Goal: Communication & Community: Participate in discussion

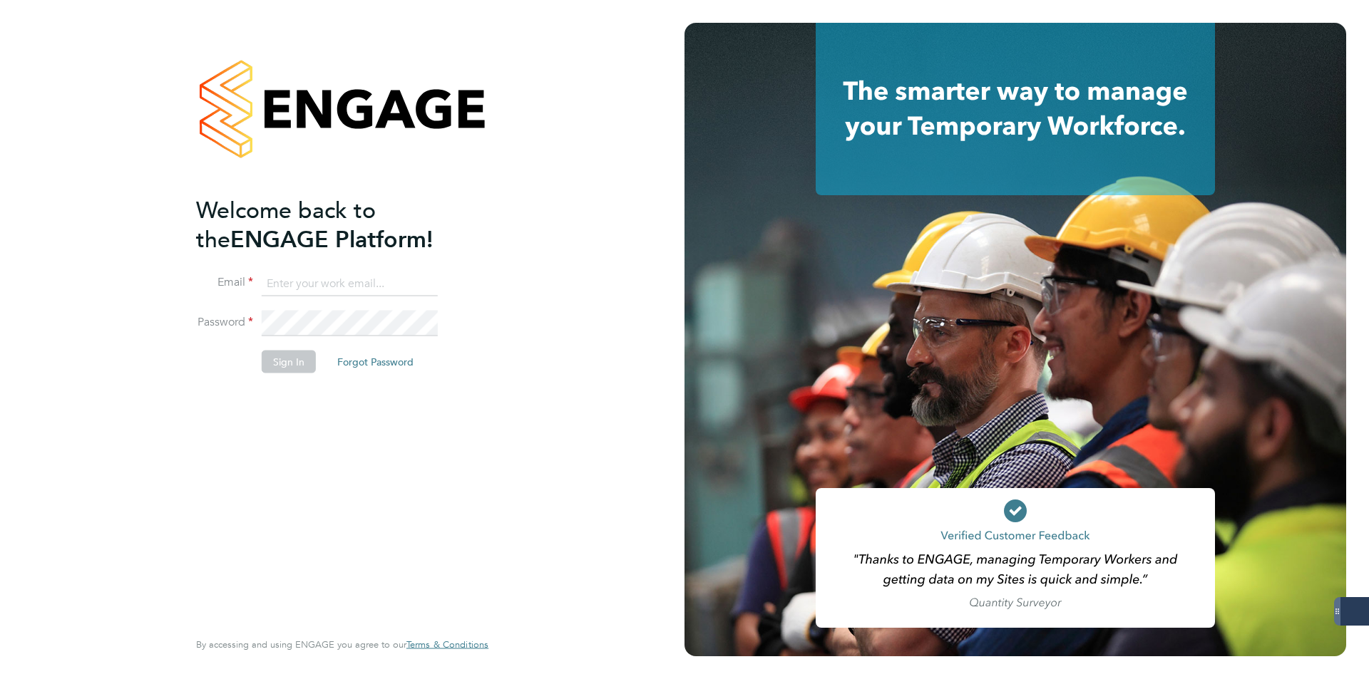
type input "george@mmpconsultancy.co.uk"
click at [287, 371] on button "Sign In" at bounding box center [289, 362] width 54 height 23
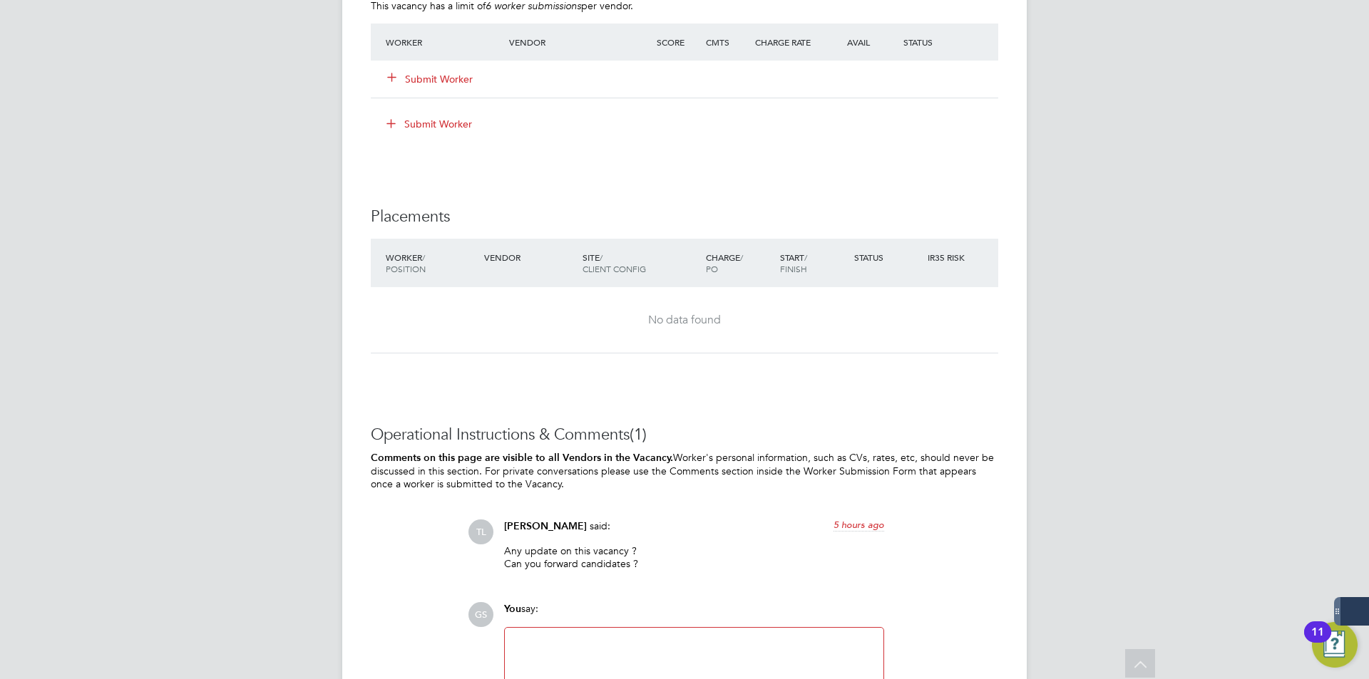
scroll to position [1346, 0]
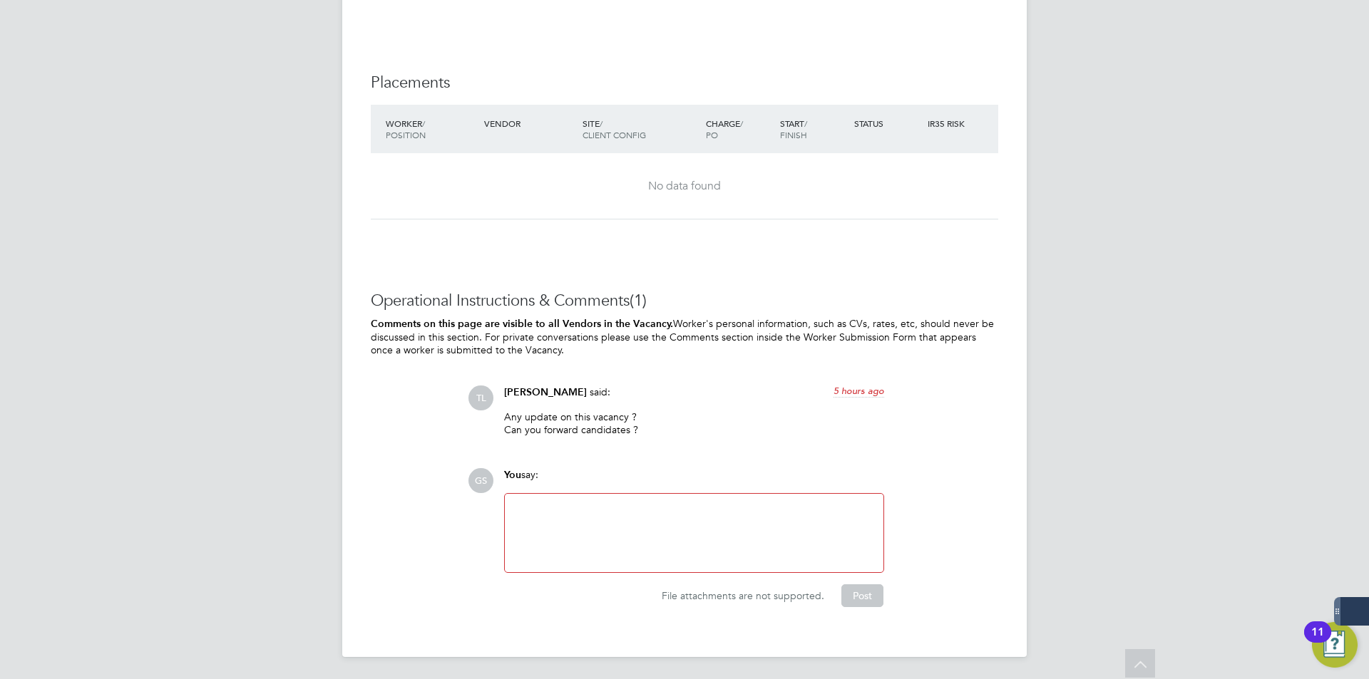
click at [612, 495] on div at bounding box center [694, 533] width 379 height 78
click at [601, 540] on div at bounding box center [693, 533] width 361 height 61
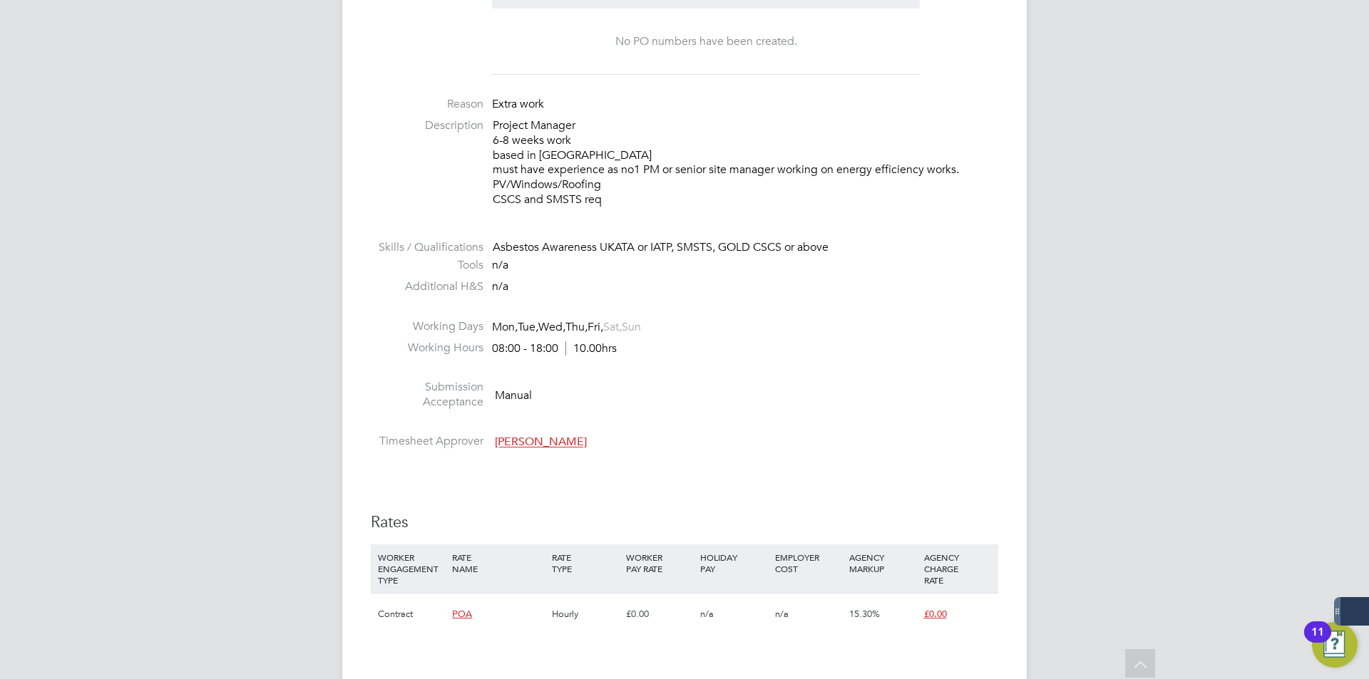
scroll to position [419, 0]
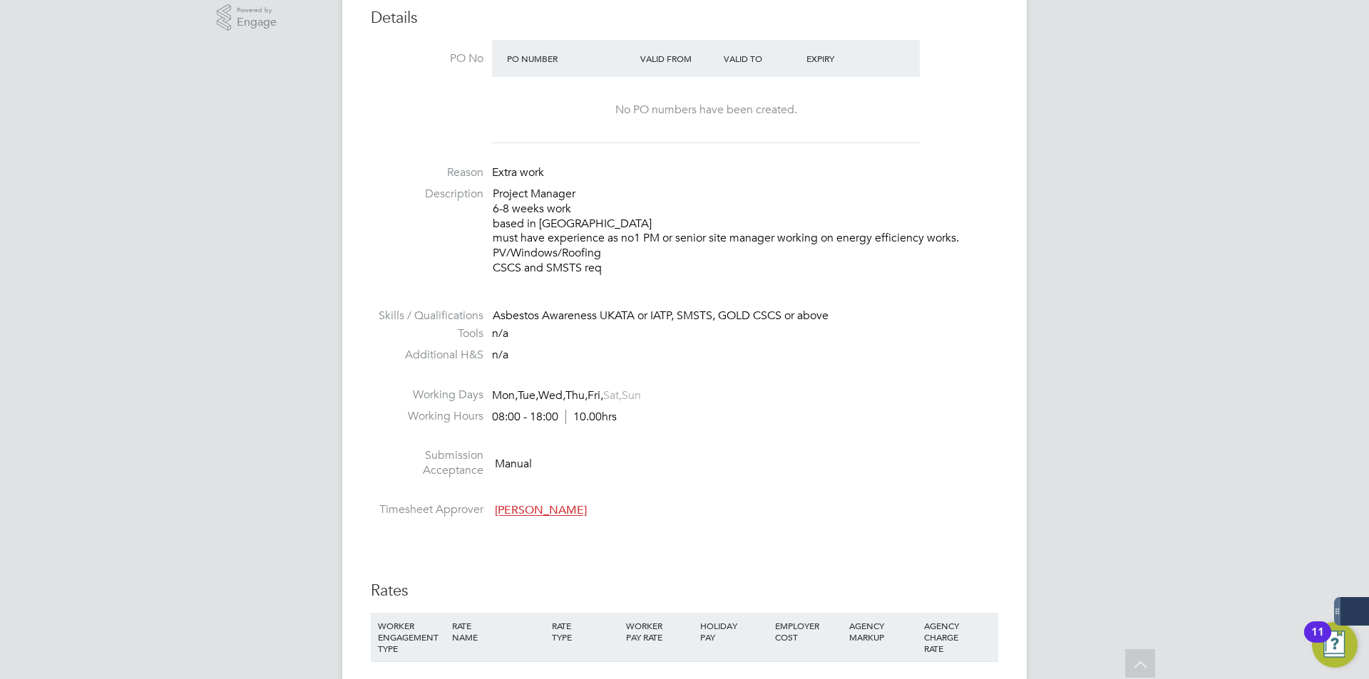
drag, startPoint x: 582, startPoint y: 206, endPoint x: 501, endPoint y: 215, distance: 81.7
click at [493, 207] on p "Project Manager 6-8 weeks work based in [GEOGRAPHIC_DATA] must have experience …" at bounding box center [745, 231] width 505 height 89
copy p "6-8 weeks work"
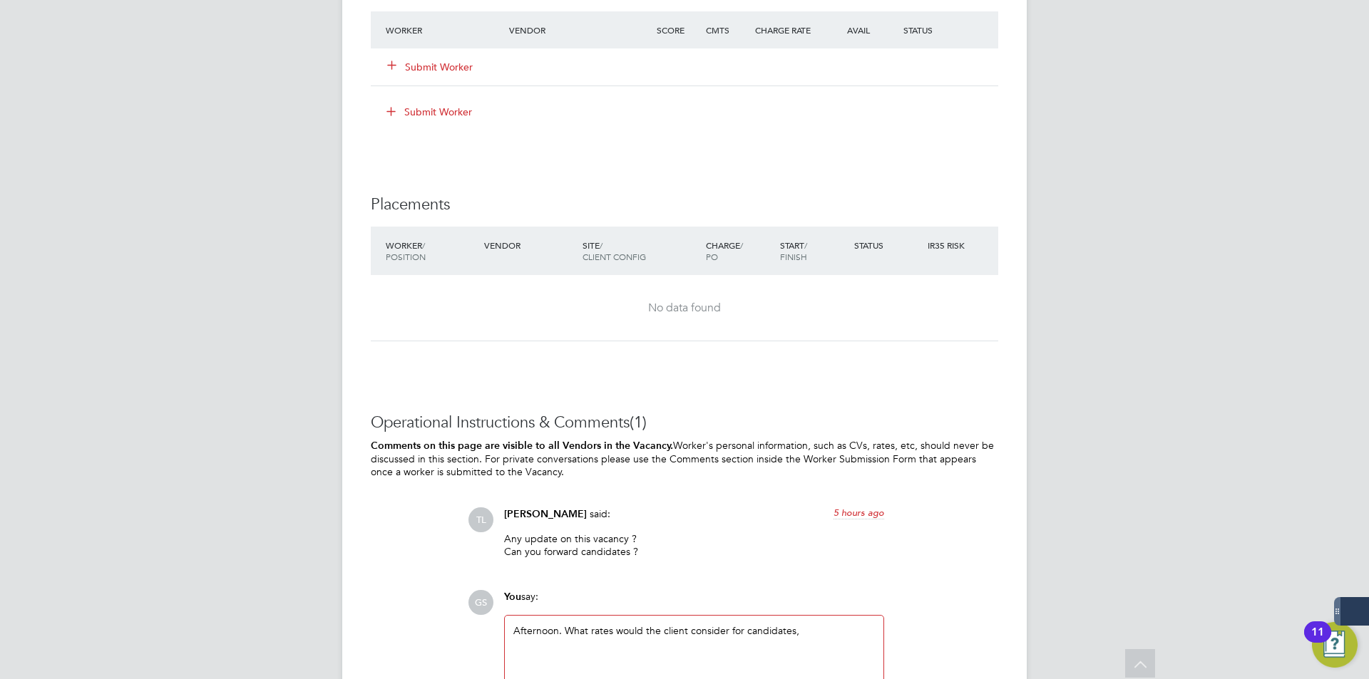
scroll to position [1346, 0]
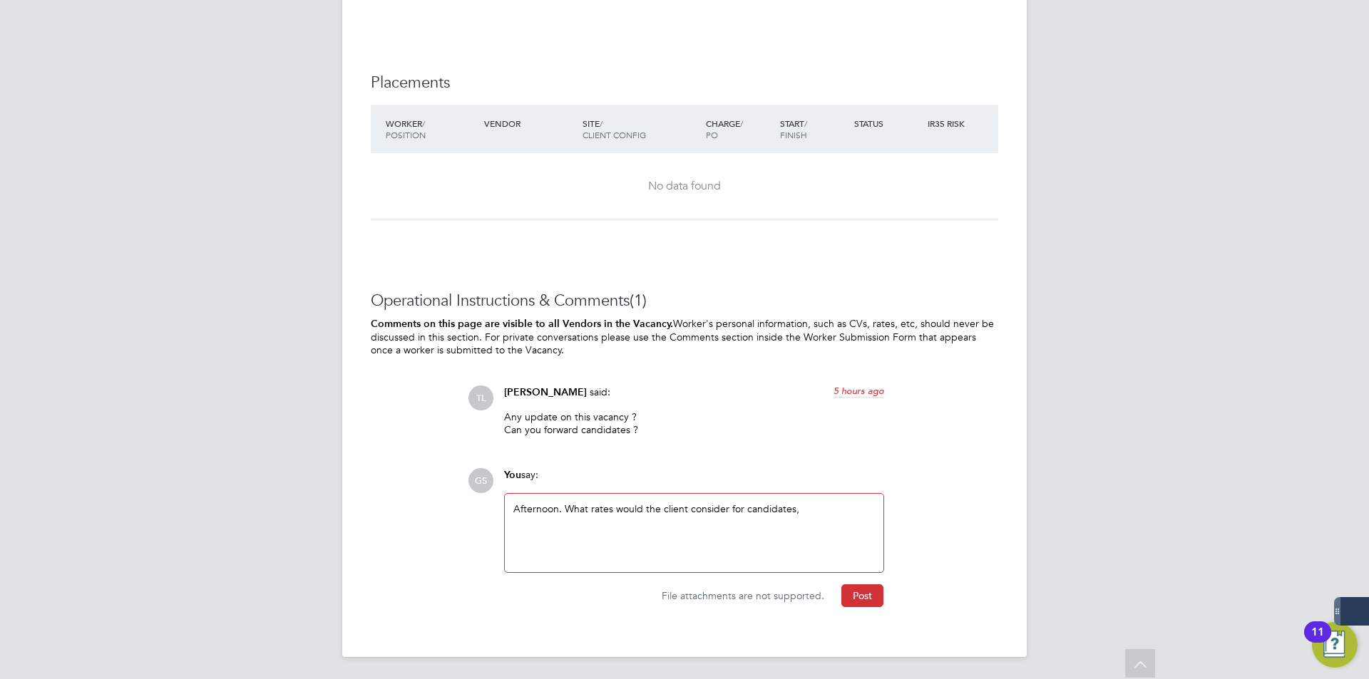
click at [810, 515] on div "Afternoon. What rates would the client consider for candidates," at bounding box center [693, 533] width 361 height 61
click at [570, 509] on div "Afternoon. What rates would the client consider for candidates, and what is the…" at bounding box center [693, 533] width 361 height 61
click at [568, 509] on div "Afternoon. What rates would the client consider for candidates, and what is the…" at bounding box center [693, 533] width 361 height 61
click at [771, 519] on div "What rates would the client consider for candidates, and what is the reason the…" at bounding box center [693, 528] width 361 height 26
click at [736, 533] on div "What is the reason the contract is only 6-8 weeks? Is there a possibility of ex…" at bounding box center [693, 541] width 361 height 26
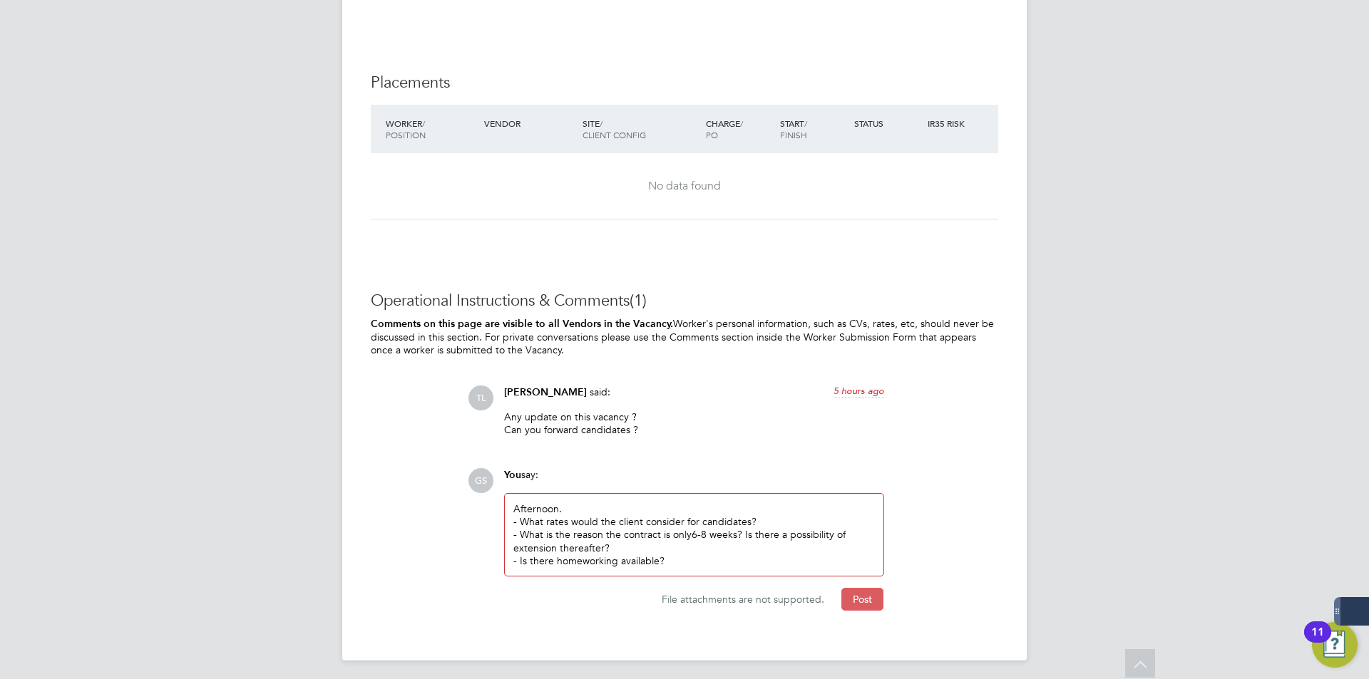
click at [866, 602] on button "Post" at bounding box center [862, 599] width 42 height 23
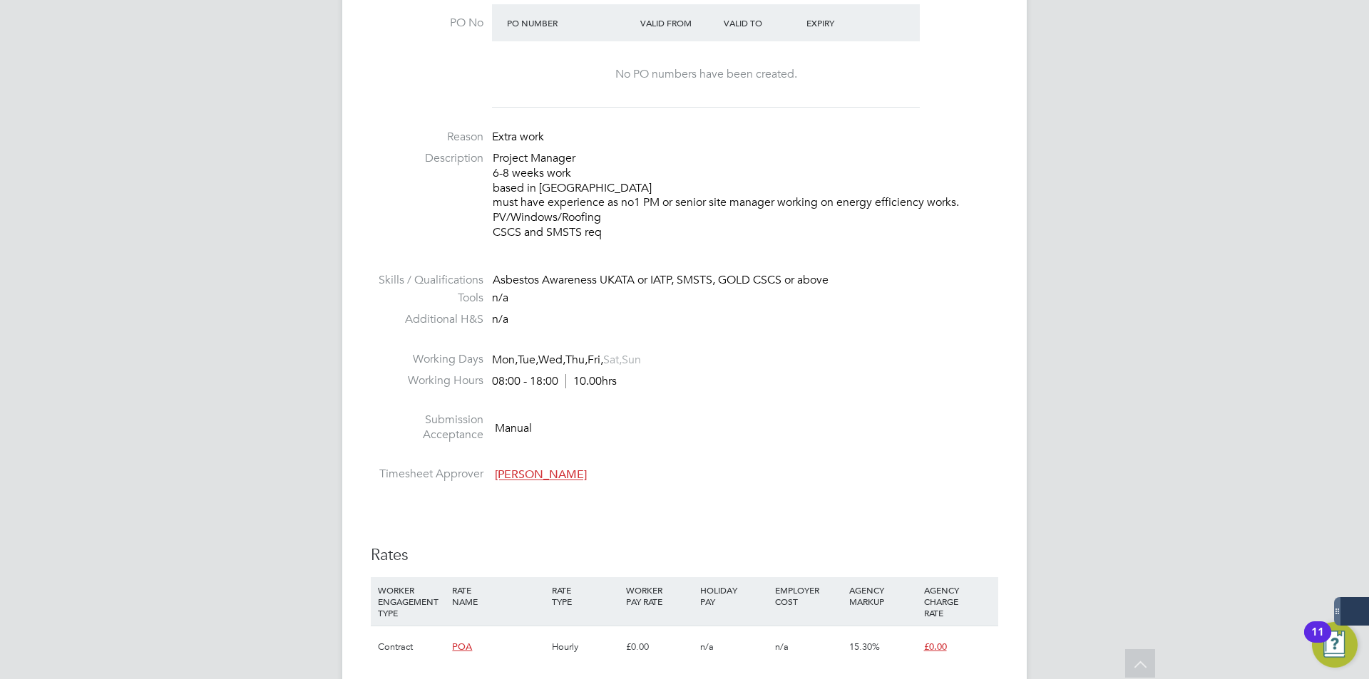
scroll to position [419, 0]
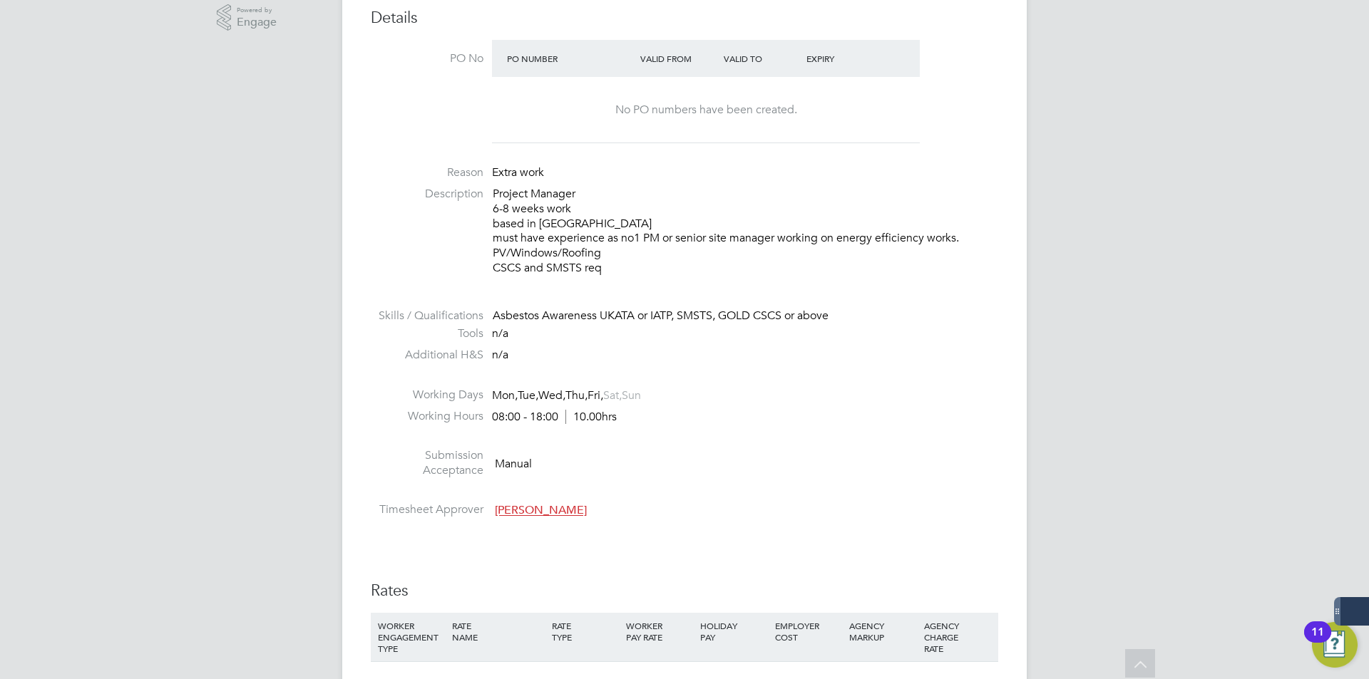
click at [548, 511] on span "[PERSON_NAME]" at bounding box center [541, 511] width 92 height 14
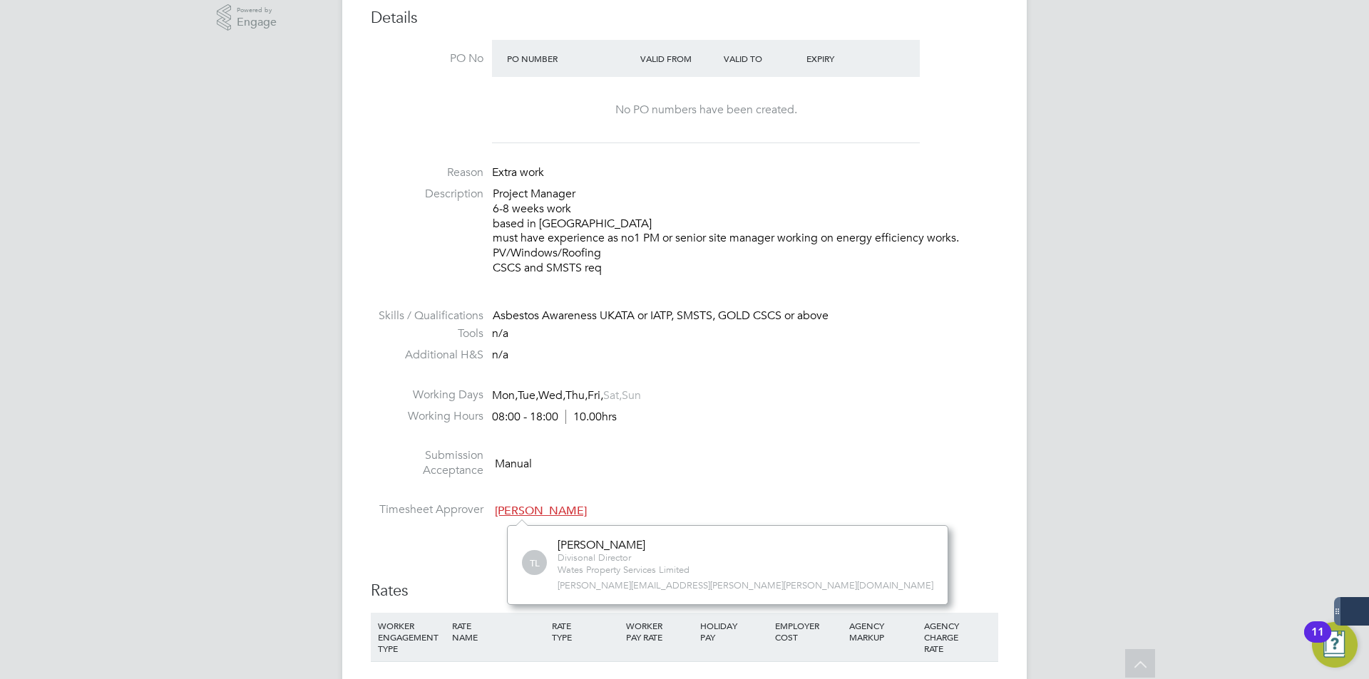
click at [656, 486] on li at bounding box center [684, 494] width 627 height 19
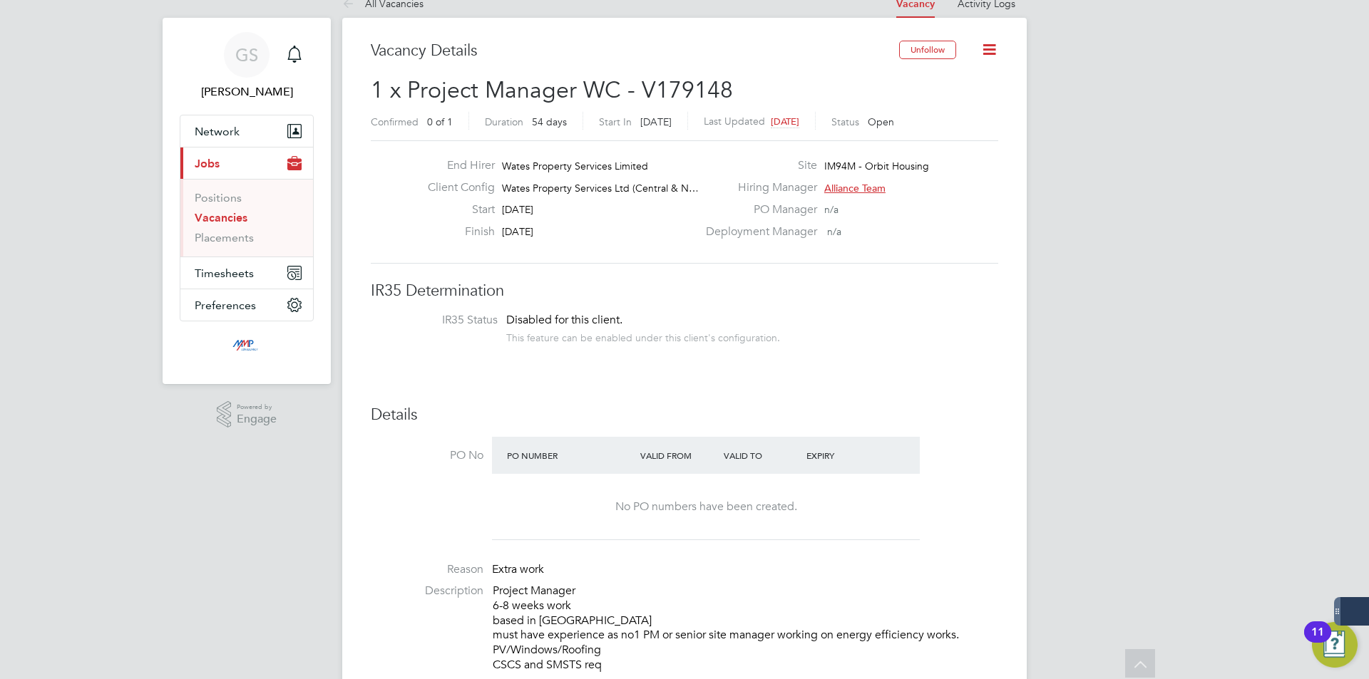
scroll to position [0, 0]
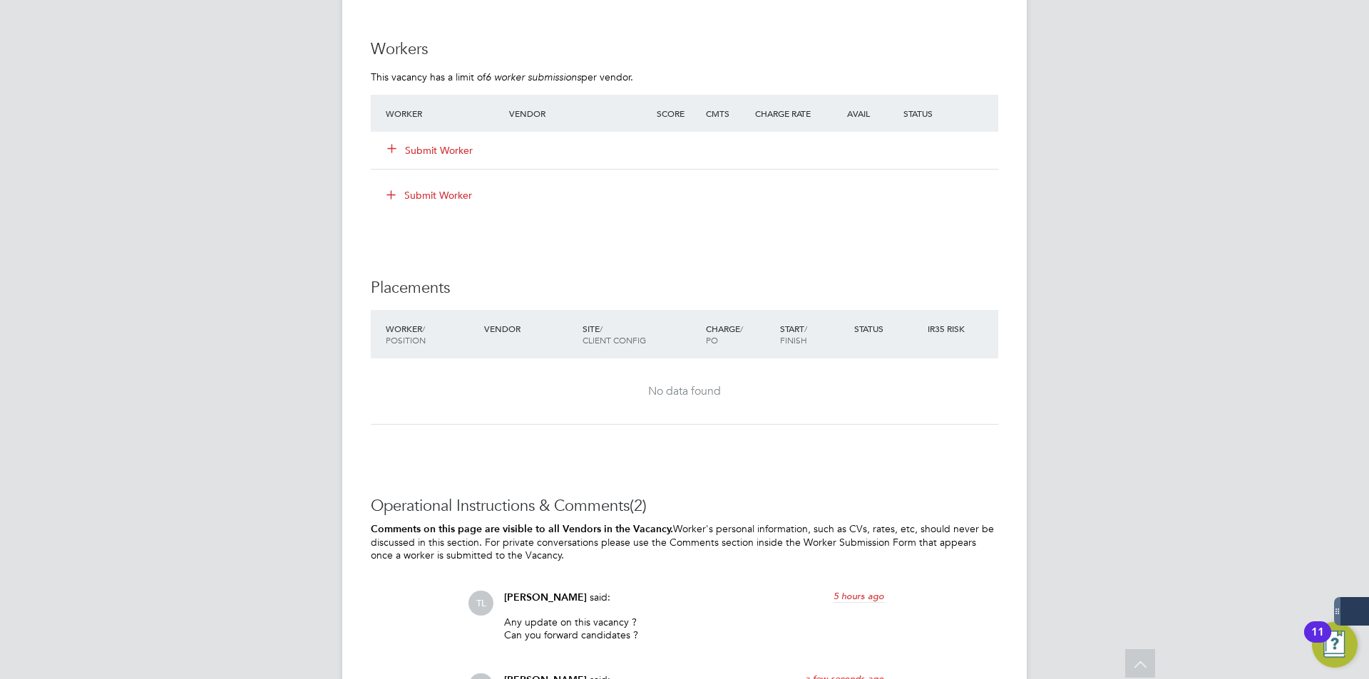
scroll to position [1468, 0]
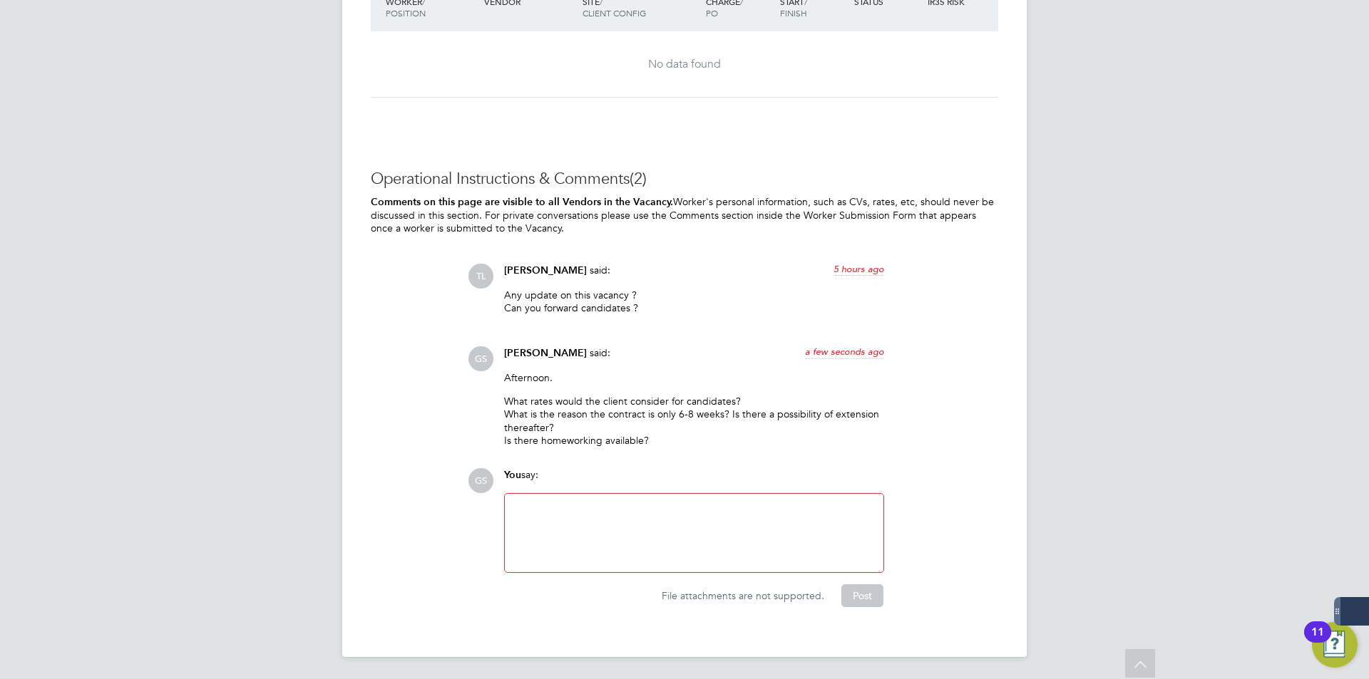
click at [642, 514] on div at bounding box center [693, 533] width 361 height 61
